Goal: Obtain resource: Obtain resource

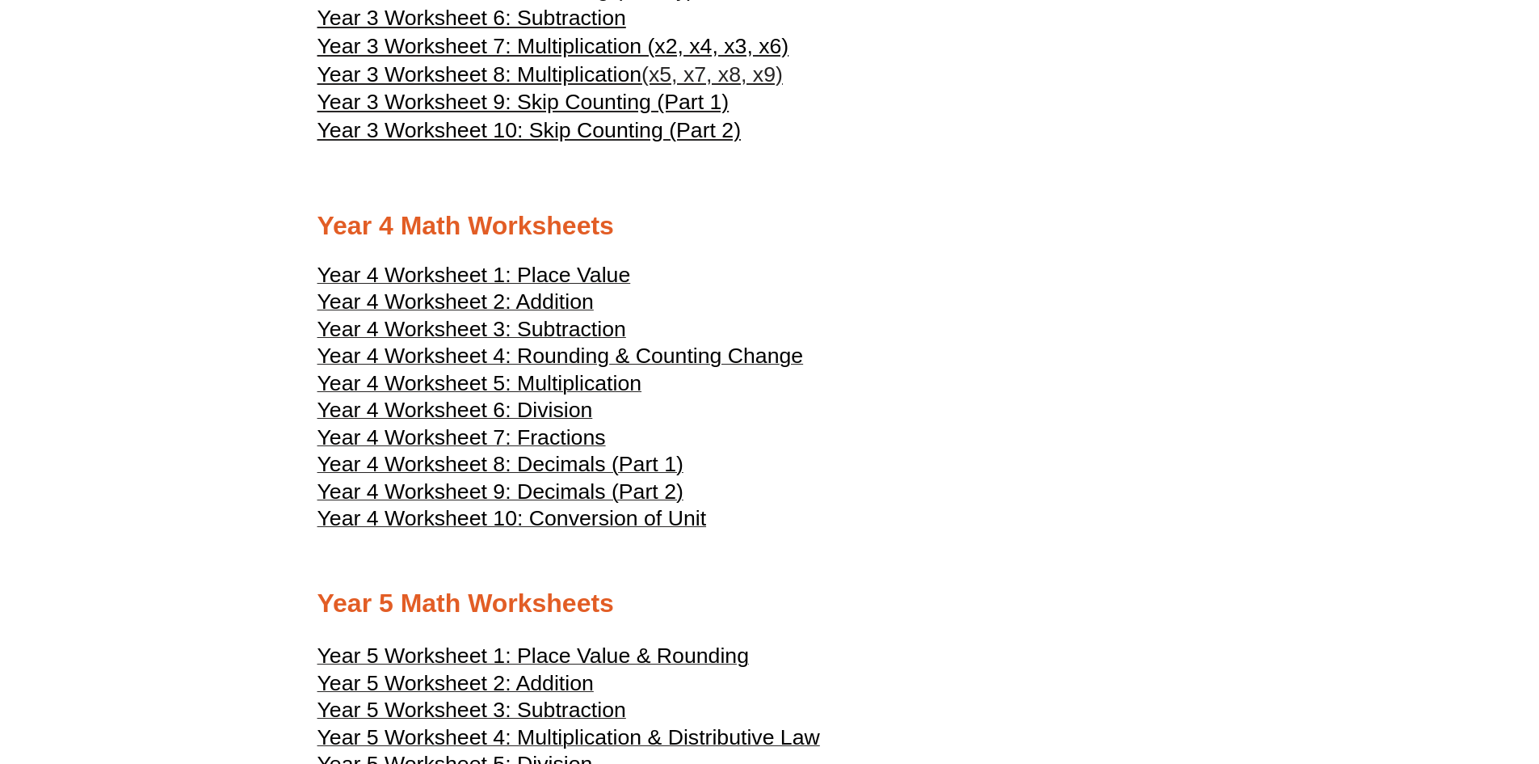
scroll to position [2010, 0]
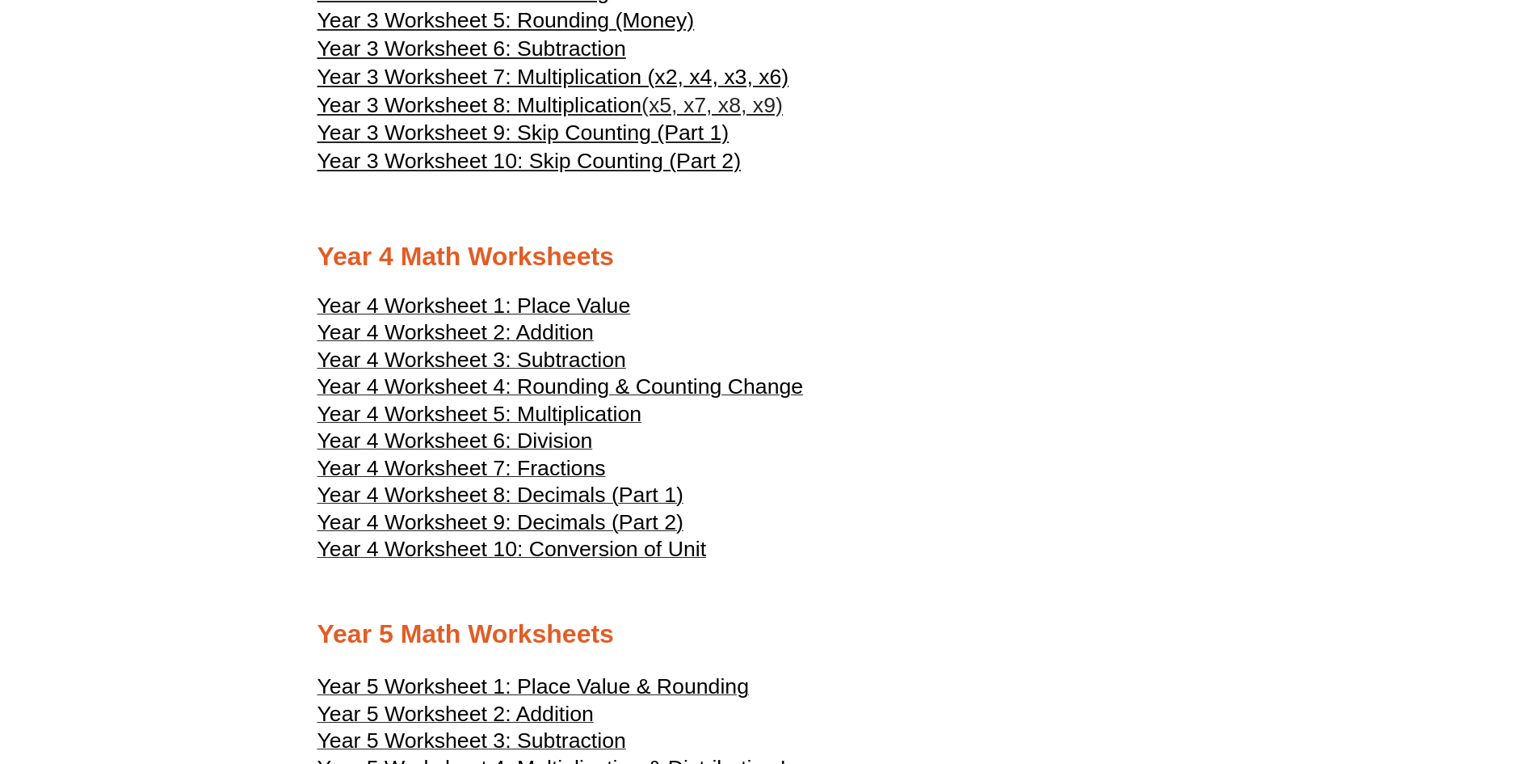
click at [534, 327] on span "Year 4 Worksheet 2: Addition" at bounding box center [456, 332] width 276 height 24
click at [597, 356] on span "Year 4 Worksheet 3: Subtraction" at bounding box center [472, 359] width 309 height 24
click at [567, 381] on span "Year 4 Worksheet 4: Rounding & Counting Change" at bounding box center [561, 386] width 486 height 24
click at [503, 410] on span "Year 4 Worksheet 5: Multiplication" at bounding box center [480, 414] width 325 height 24
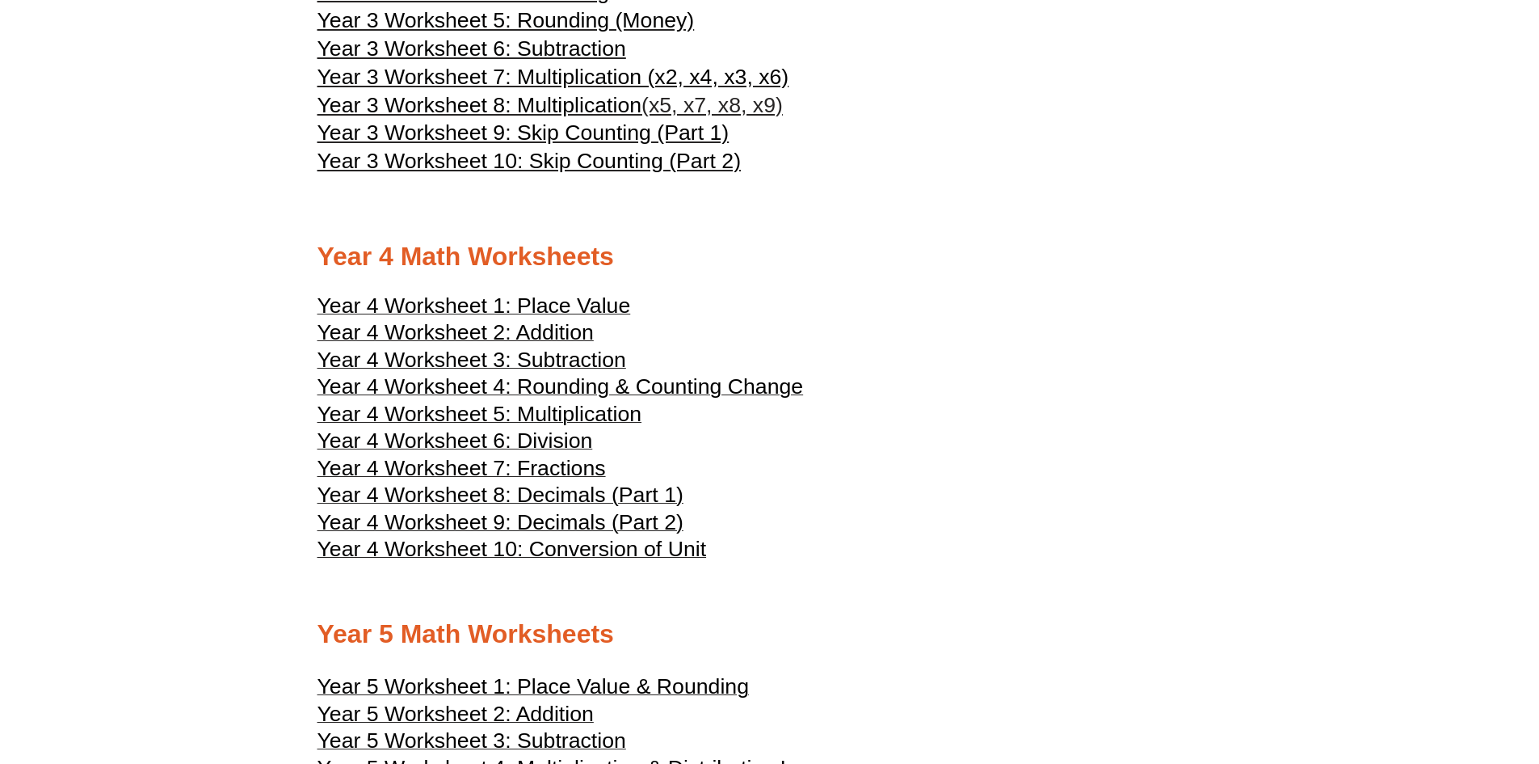
click at [1075, 520] on h3 "Year 4 Worksheet 9: Decimals (Part 2)" at bounding box center [770, 524] width 905 height 19
click at [549, 441] on span "Year 4 Worksheet 6: Division" at bounding box center [456, 440] width 276 height 24
click at [1192, 271] on h2 "Year 4 Math Worksheets" at bounding box center [770, 257] width 905 height 34
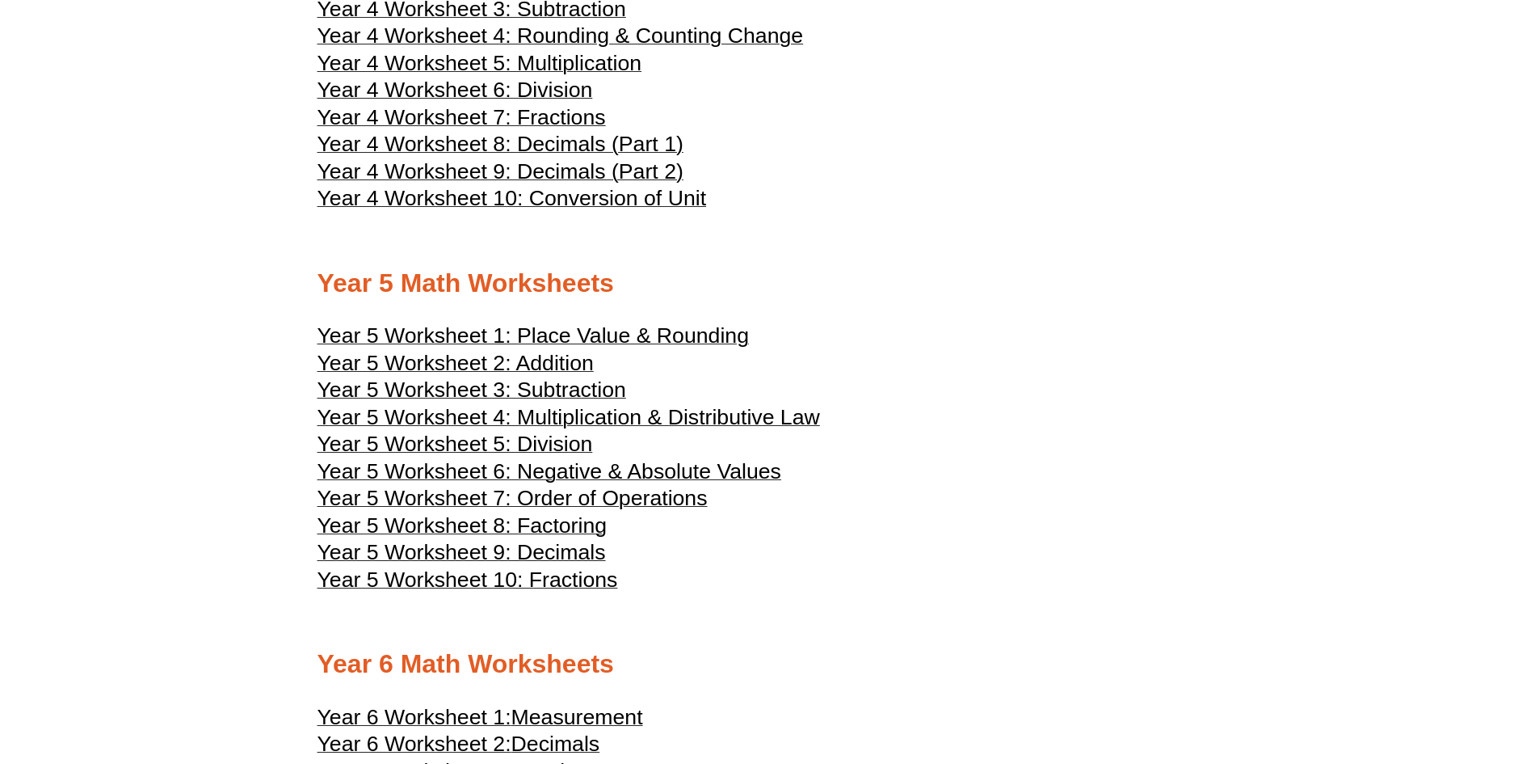
scroll to position [2411, 0]
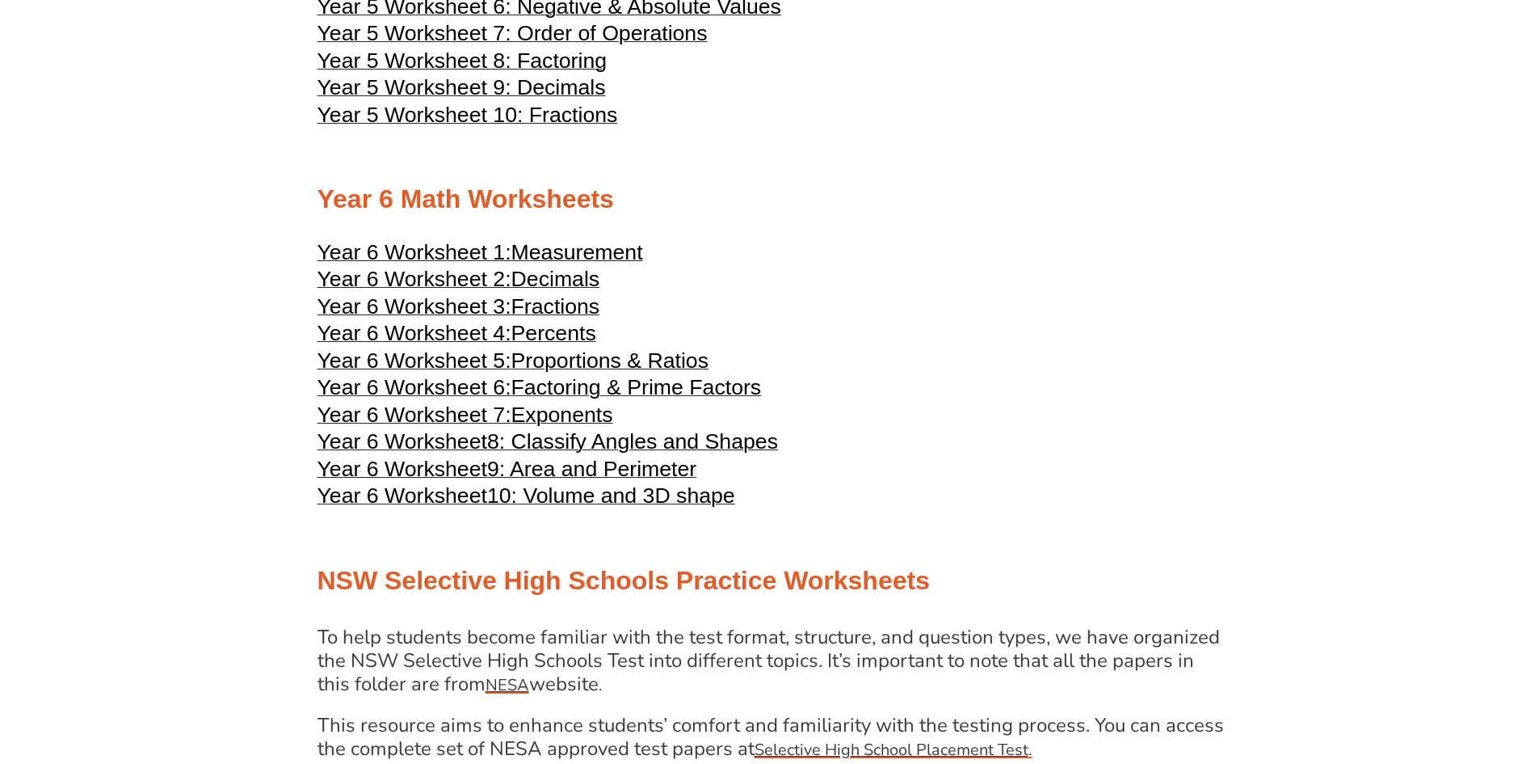
scroll to position [2894, 0]
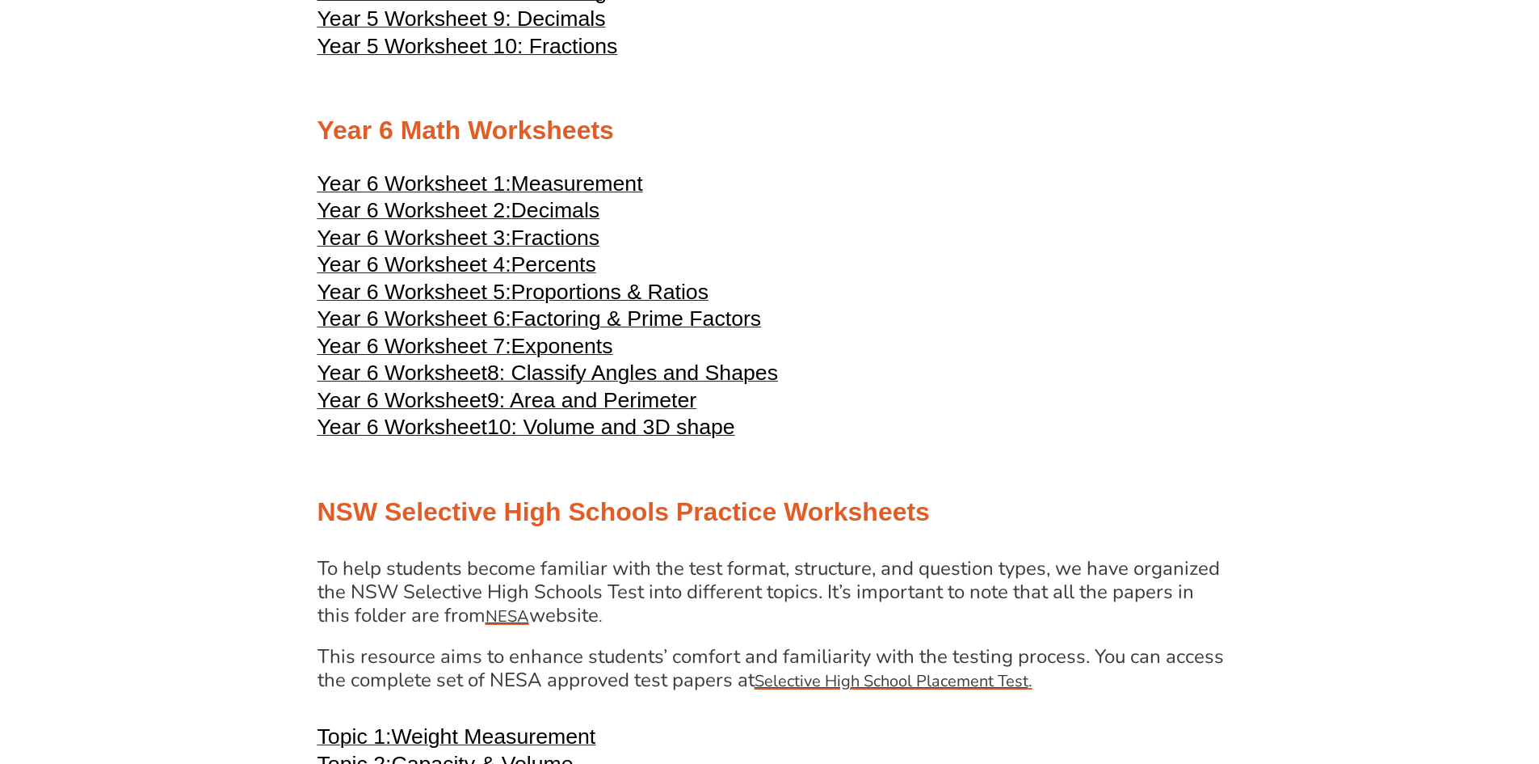
drag, startPoint x: 637, startPoint y: 400, endPoint x: 592, endPoint y: 320, distance: 91.5
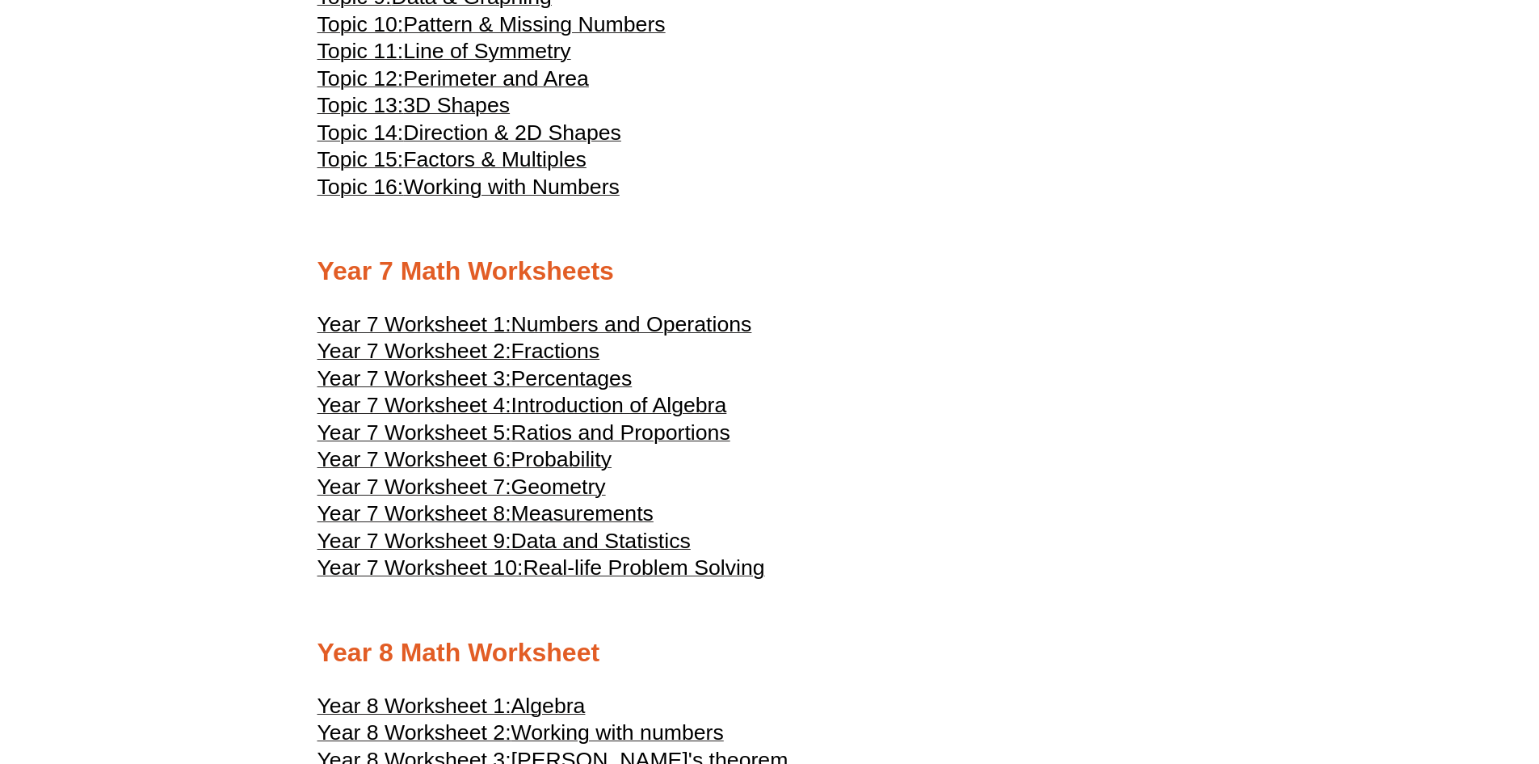
scroll to position [3858, 0]
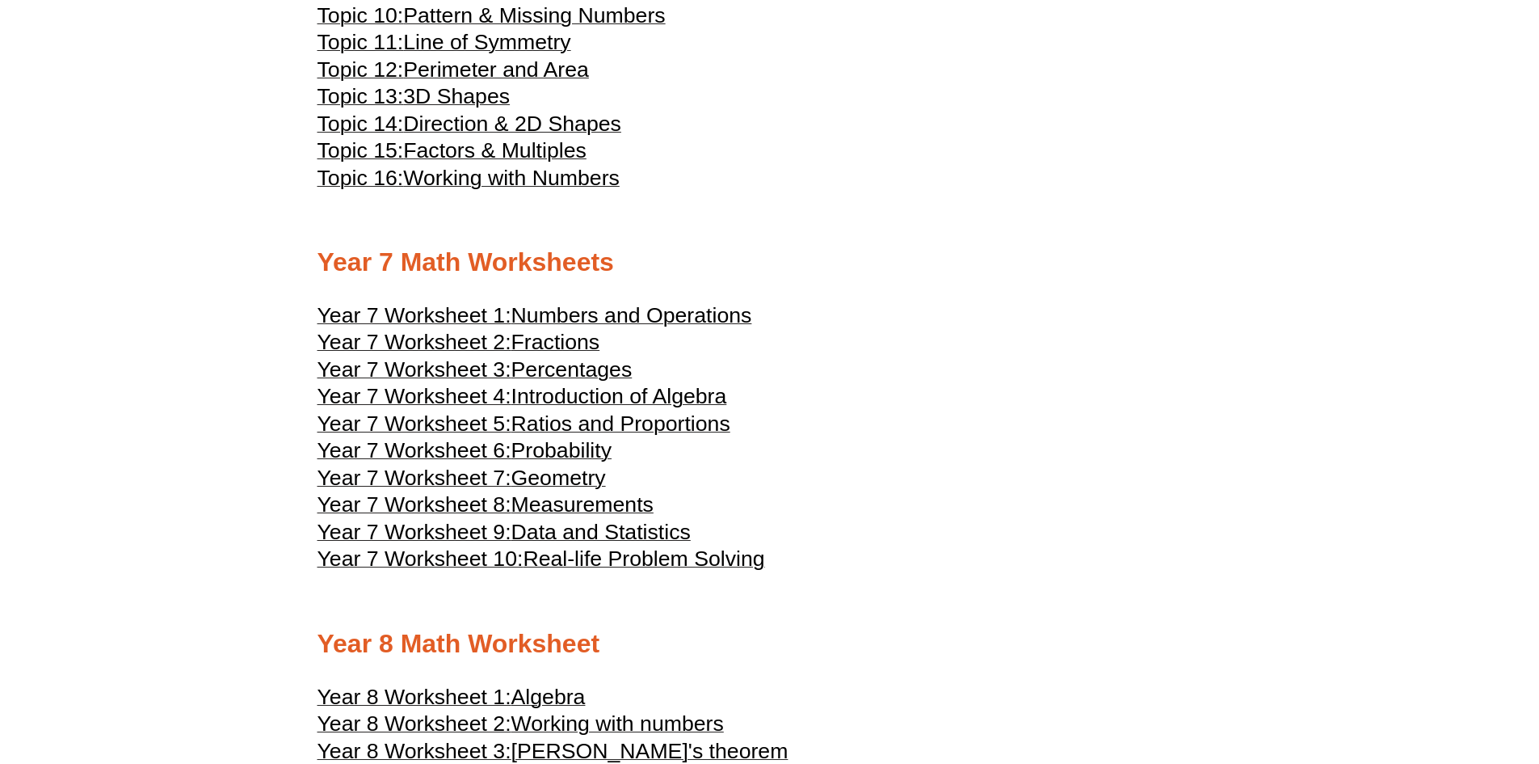
click at [834, 486] on h3 "Year 7 Worksheet 7: Geometry" at bounding box center [770, 479] width 905 height 19
drag, startPoint x: 819, startPoint y: 514, endPoint x: 853, endPoint y: 500, distance: 37.4
click at [853, 500] on h3 "Year 7 Worksheet 8: Measurements" at bounding box center [770, 506] width 905 height 19
click at [978, 478] on h3 "Year 7 Worksheet 7: Geometry" at bounding box center [770, 479] width 905 height 19
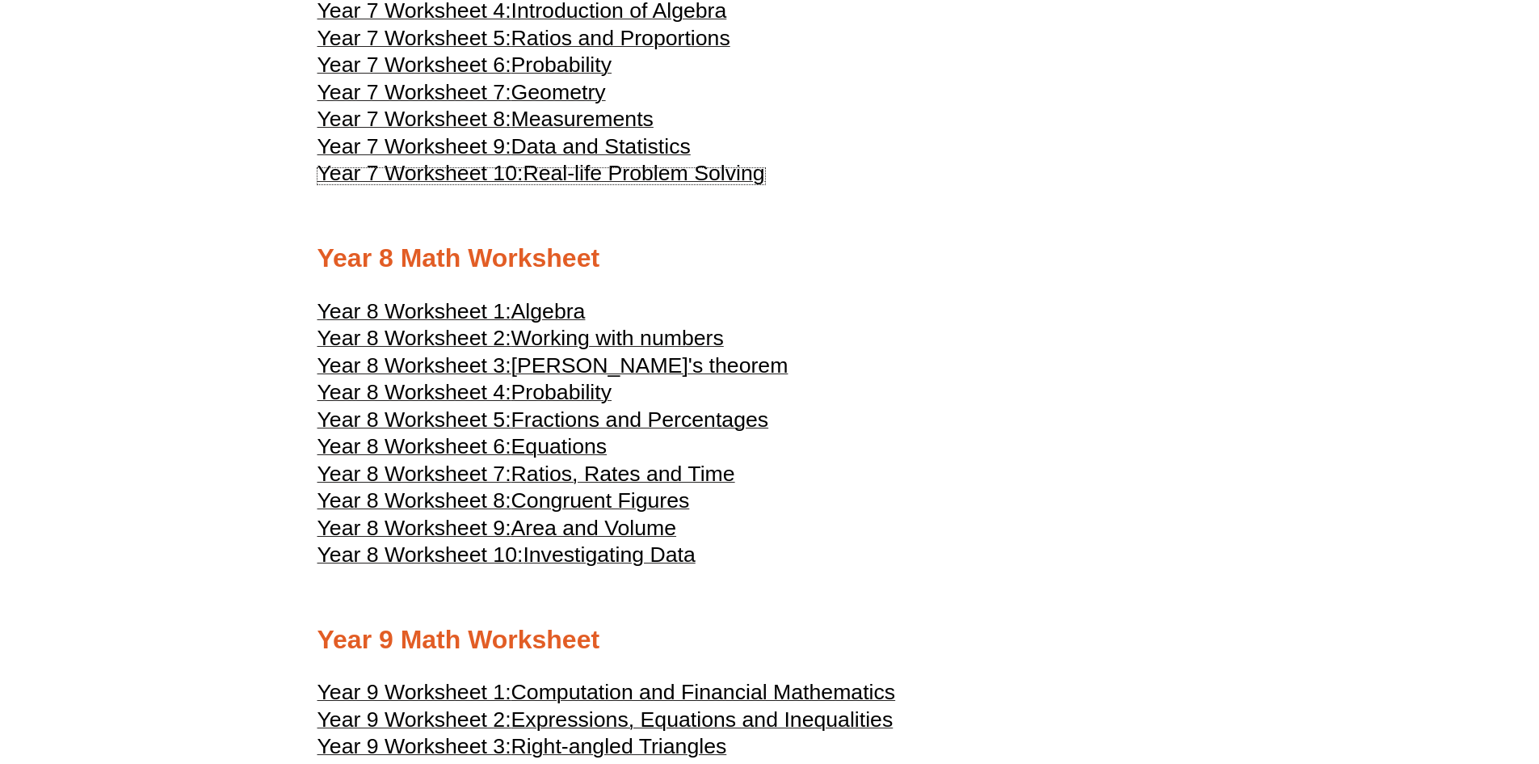
scroll to position [4261, 0]
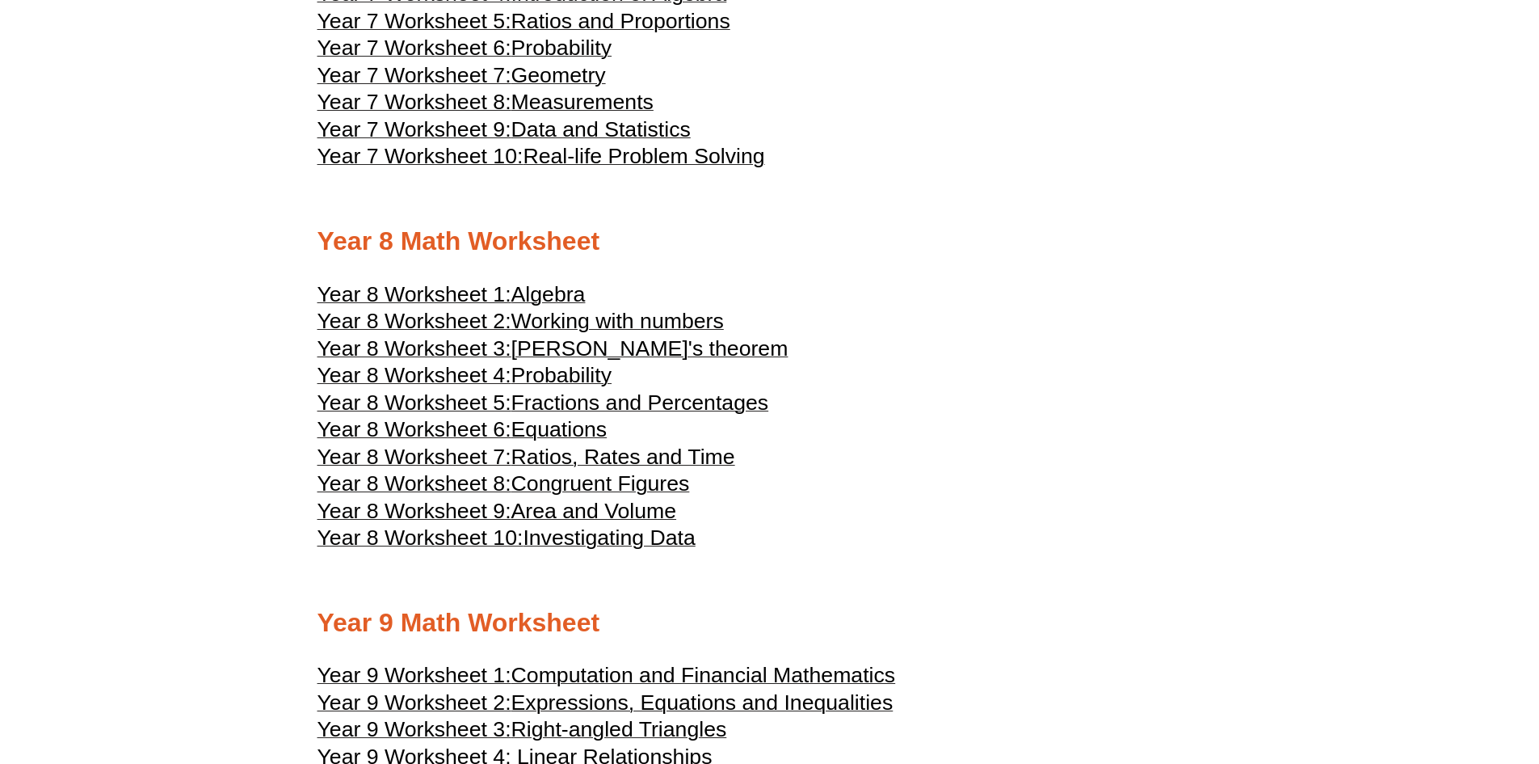
click at [1202, 425] on h3 "Year 8 Worksheet 6: Equations" at bounding box center [770, 431] width 905 height 19
